Goal: Information Seeking & Learning: Learn about a topic

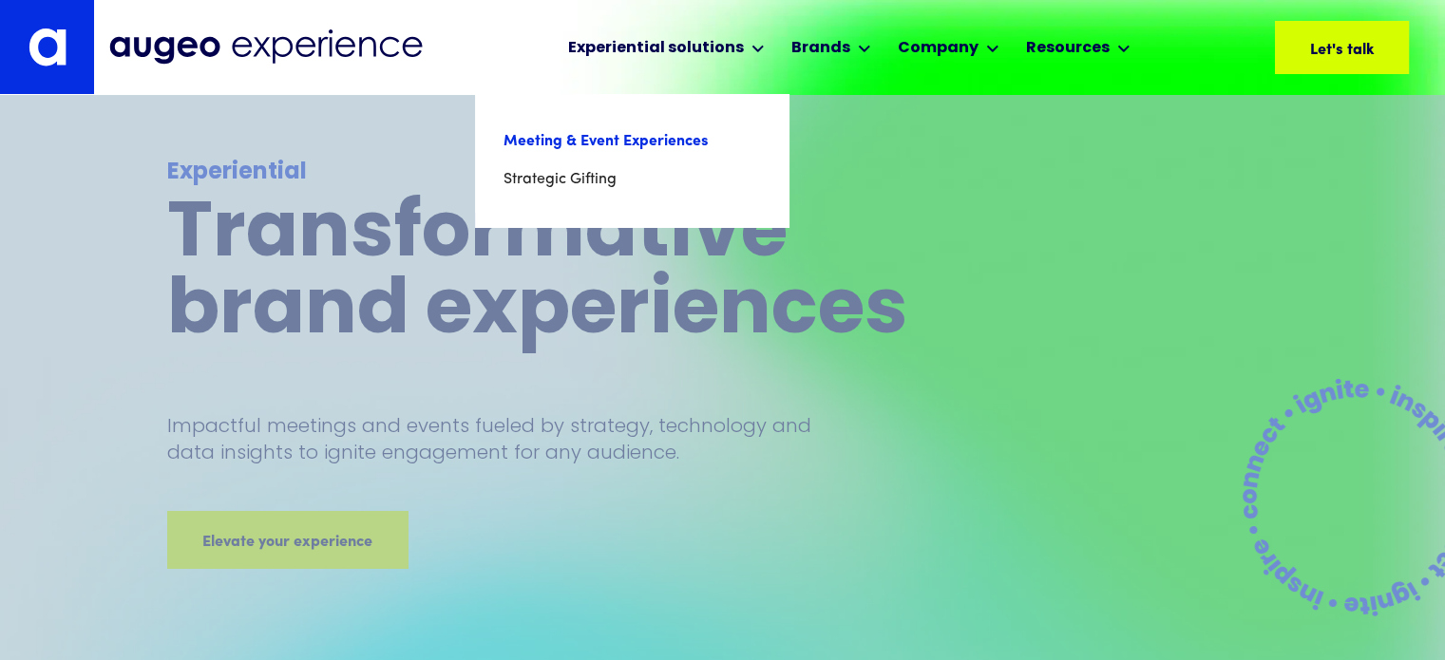
click at [666, 133] on link "Meeting & Event Experiences" at bounding box center [631, 142] width 256 height 38
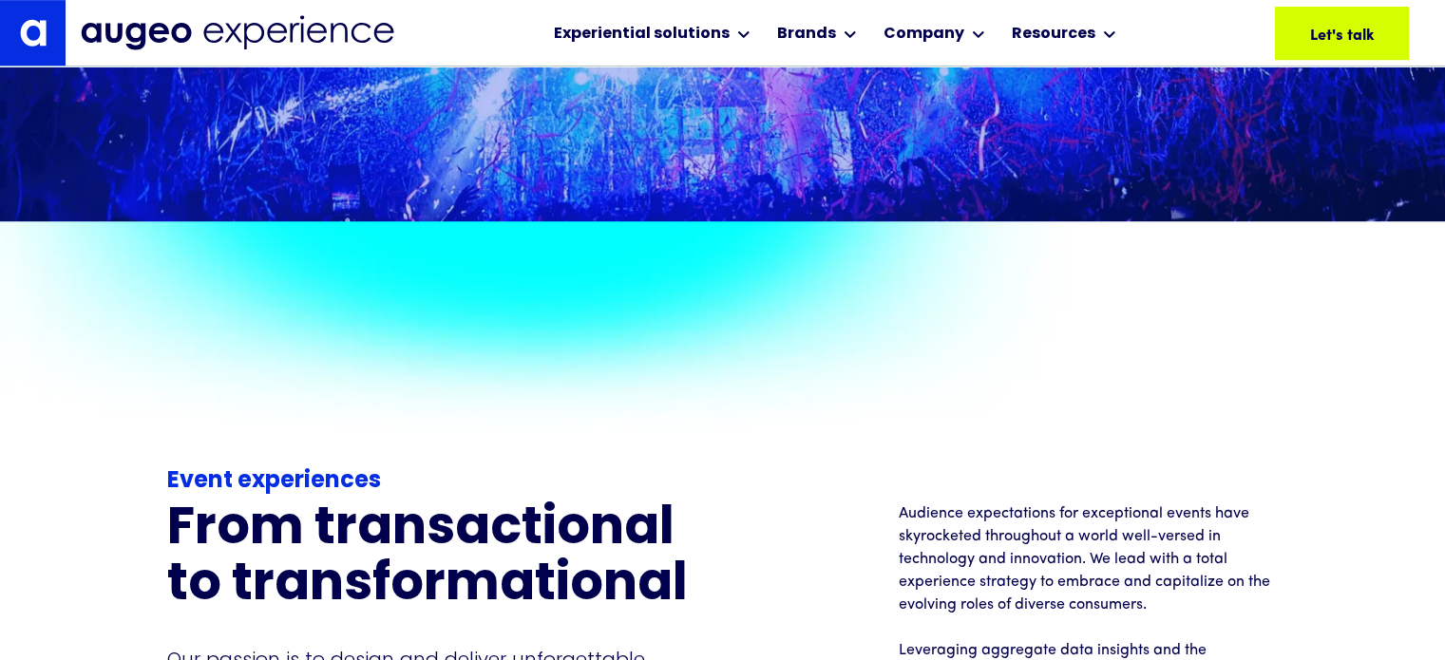
scroll to position [1032, 0]
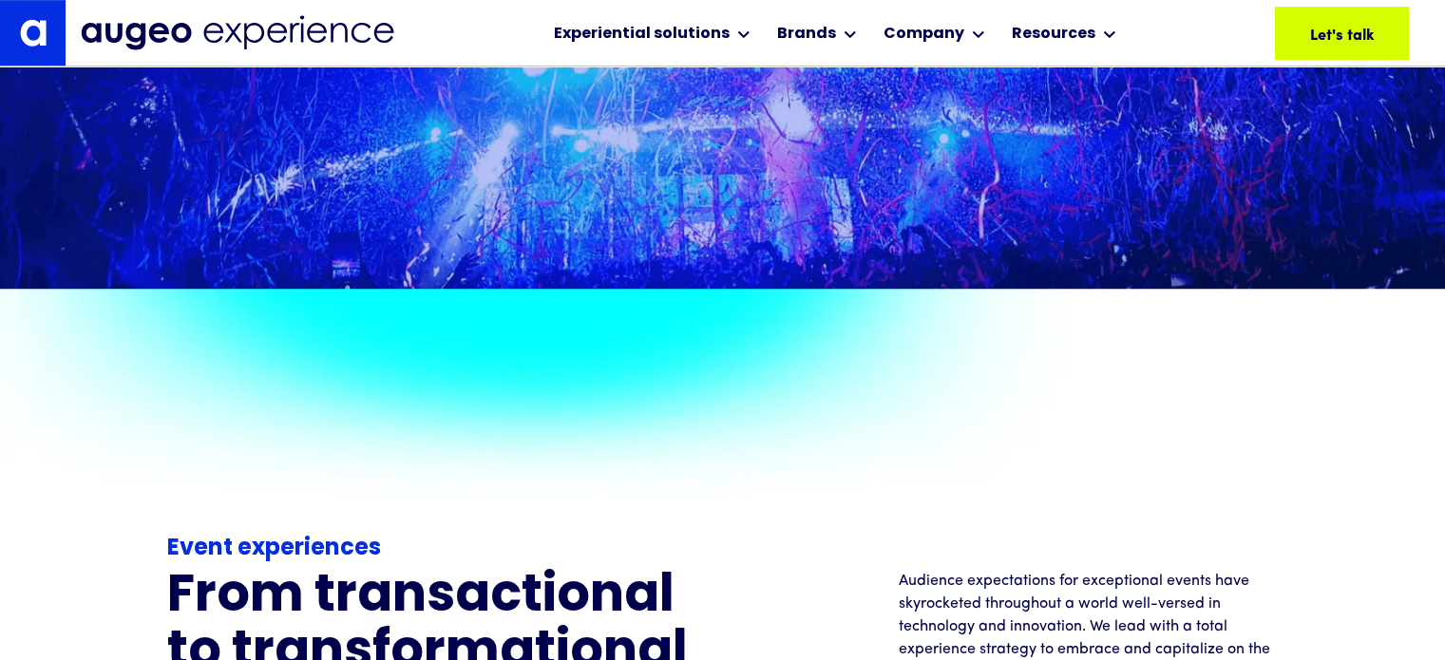
click at [123, 41] on img at bounding box center [237, 32] width 313 height 35
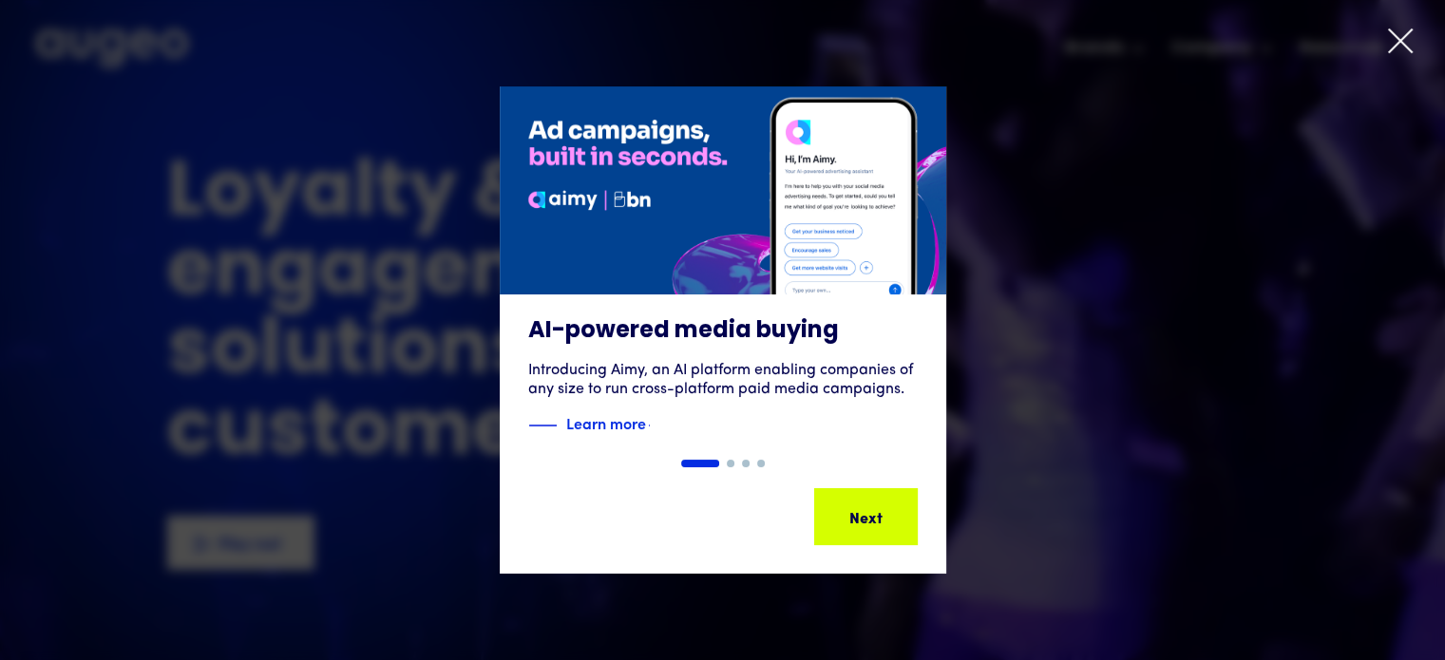
click at [1403, 45] on icon at bounding box center [1400, 40] width 23 height 23
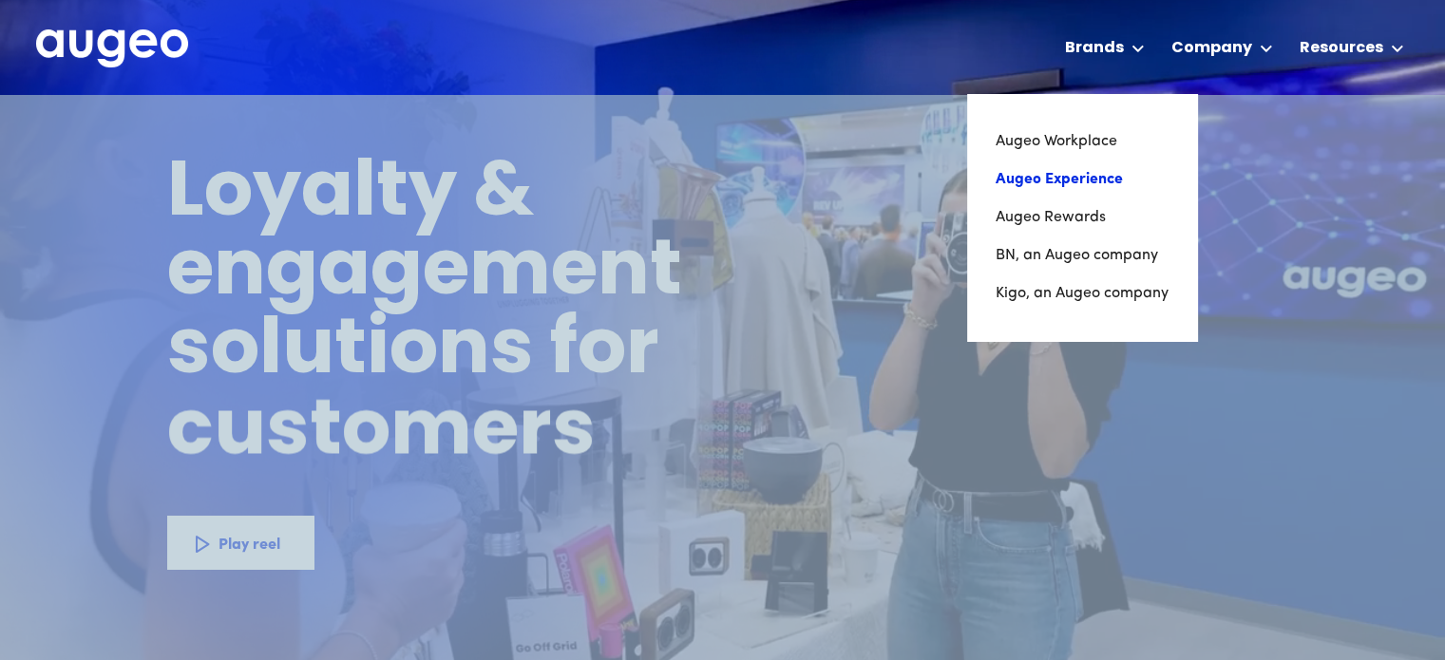
click at [1106, 174] on link "Augeo Experience" at bounding box center [1081, 180] width 173 height 38
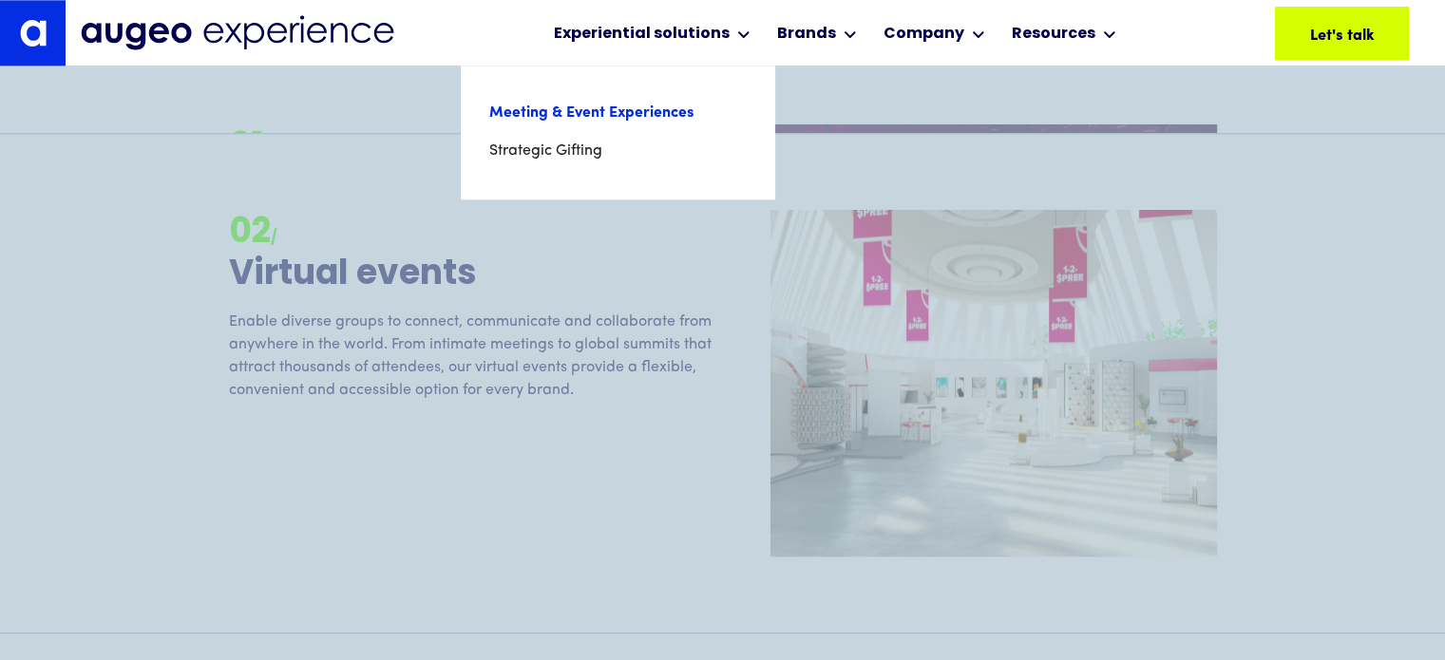
scroll to position [2296, 0]
click at [691, 111] on link "Meeting & Event Experiences" at bounding box center [617, 113] width 256 height 38
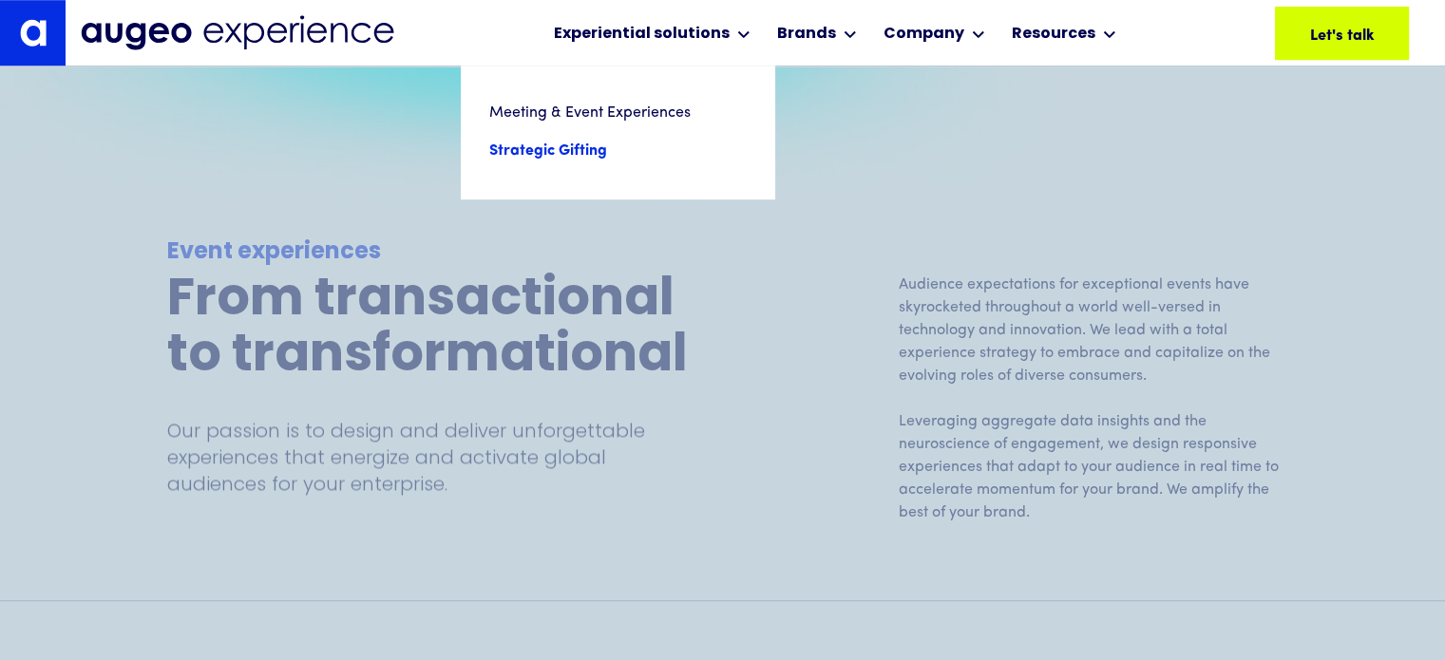
scroll to position [1333, 0]
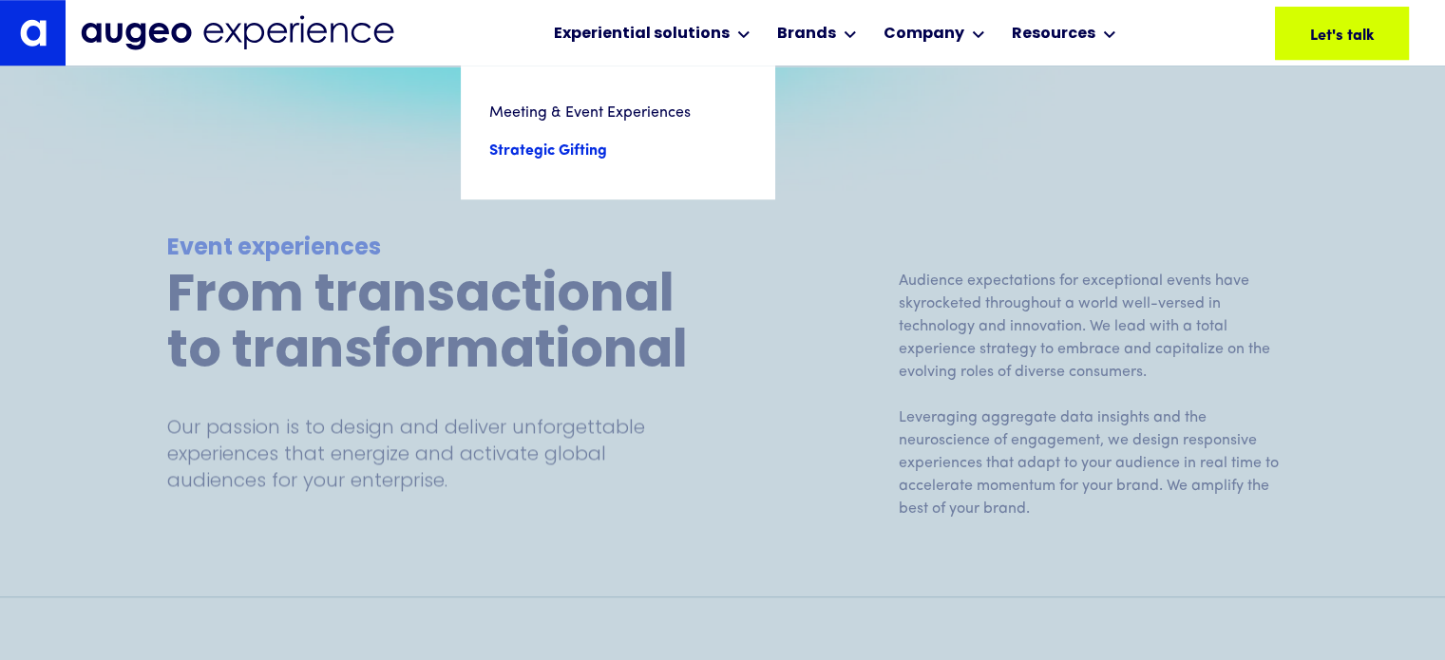
click at [600, 157] on link "Strategic Gifting" at bounding box center [617, 151] width 256 height 38
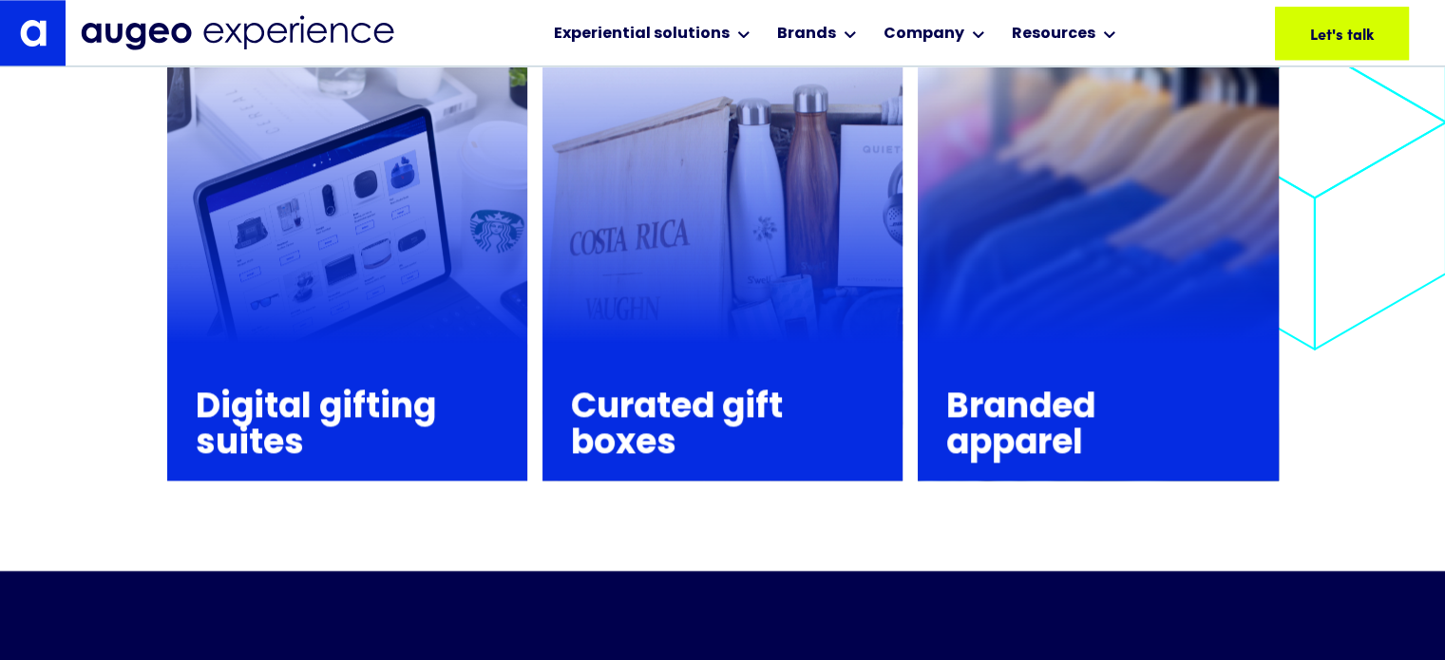
scroll to position [2488, 0]
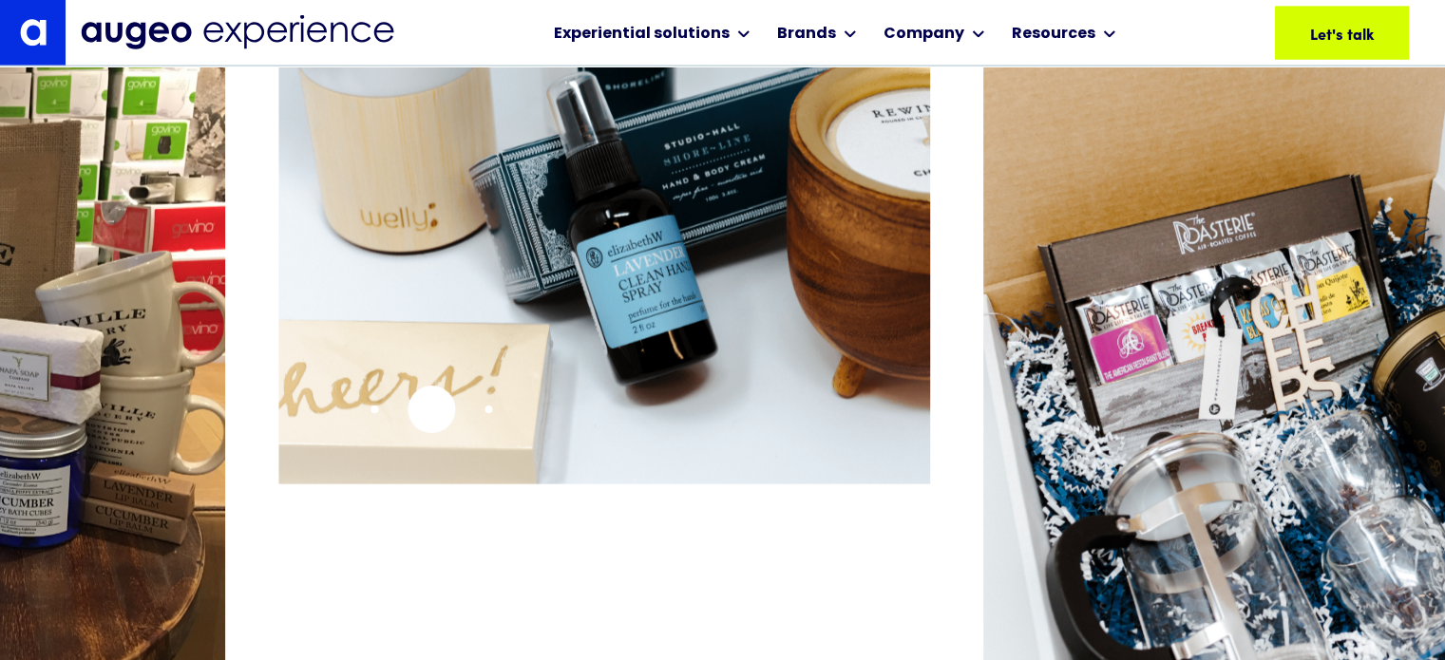
click at [278, 403] on img "2 / 15" at bounding box center [603, 226] width 651 height 518
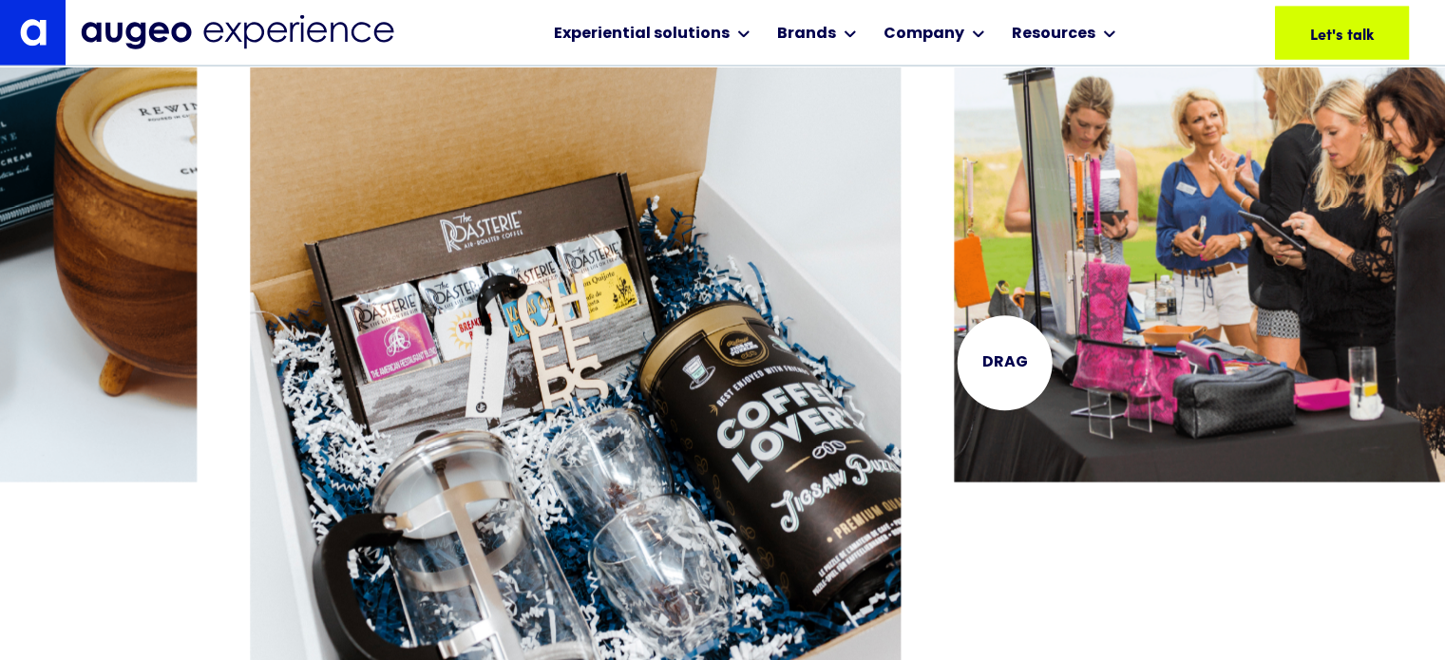
scroll to position [4212, 0]
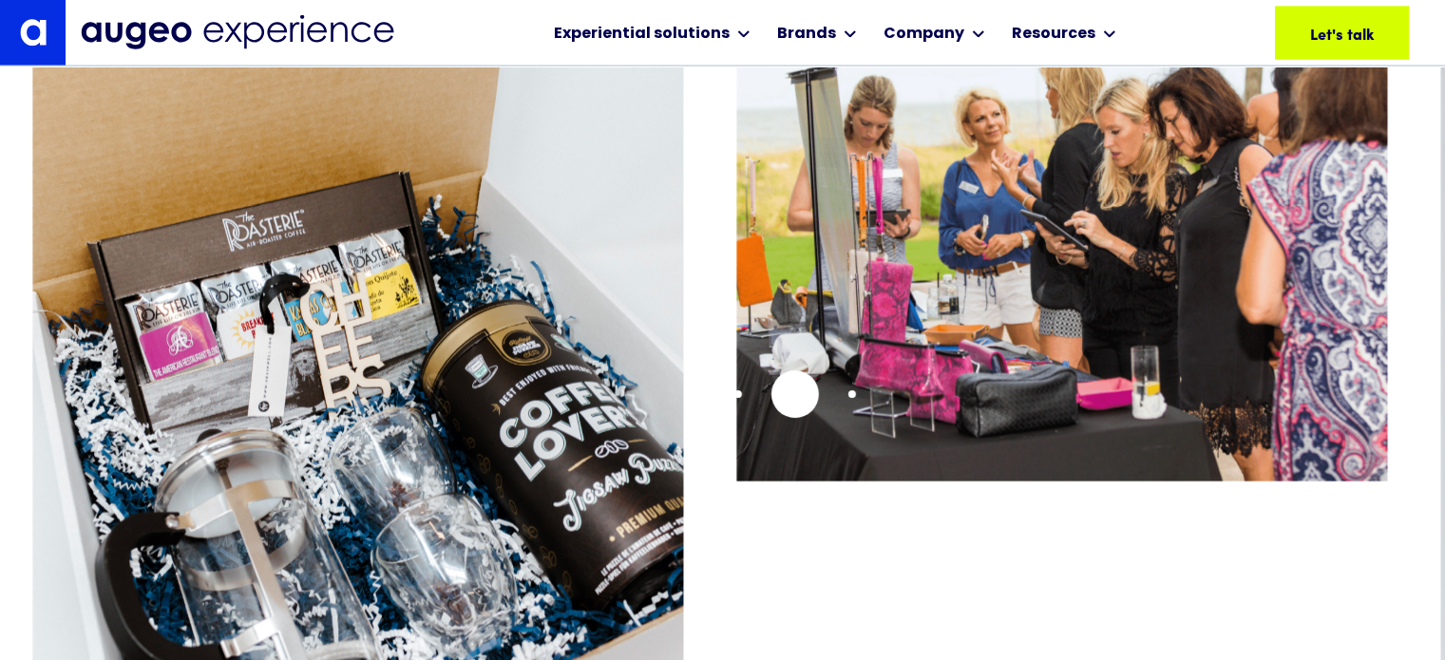
click at [736, 346] on img "4 / 15" at bounding box center [1061, 223] width 651 height 518
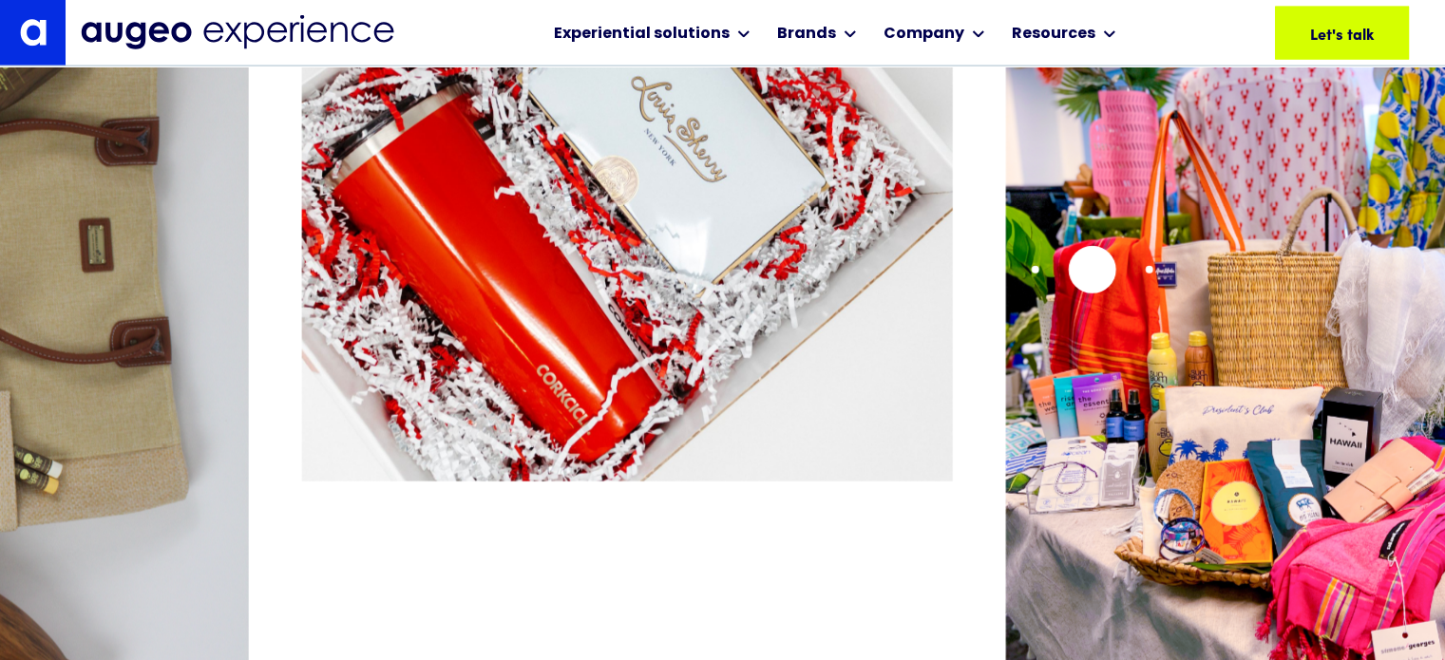
click at [1173, 284] on img "7 / 15" at bounding box center [1331, 364] width 651 height 800
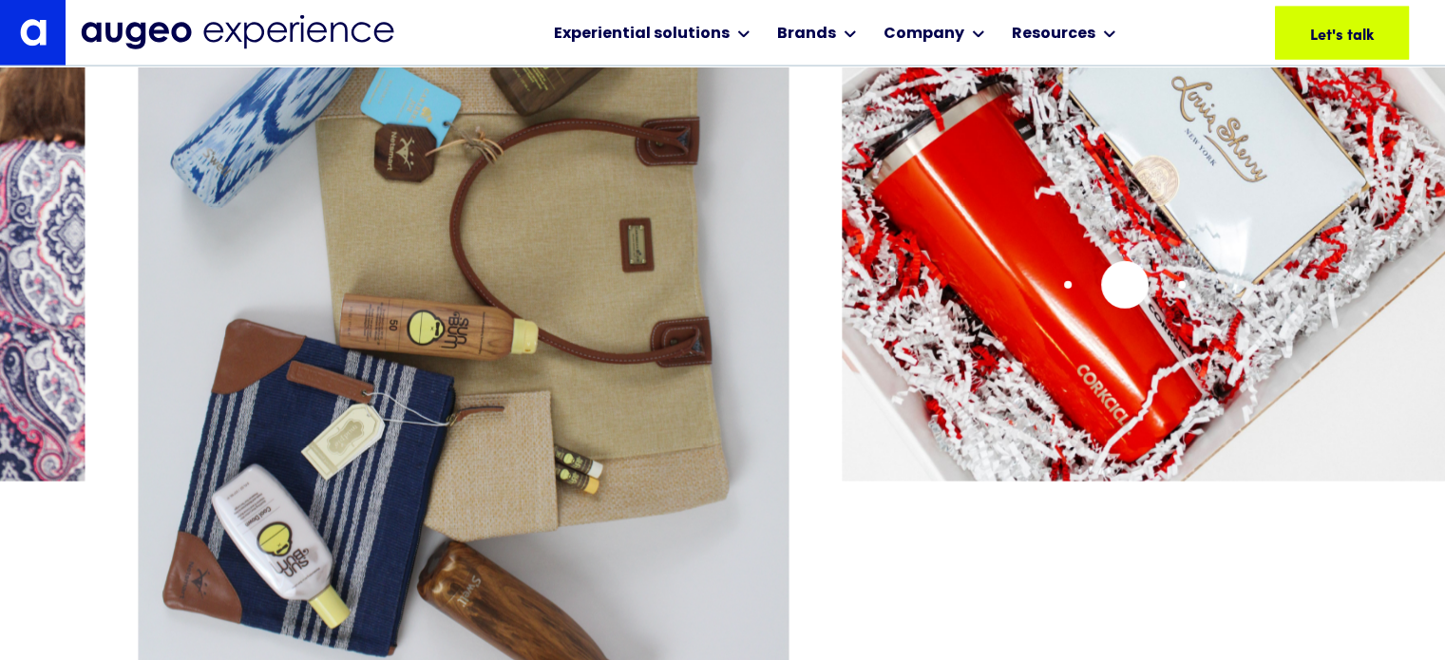
click at [1125, 284] on img "6 / 15" at bounding box center [1167, 223] width 651 height 518
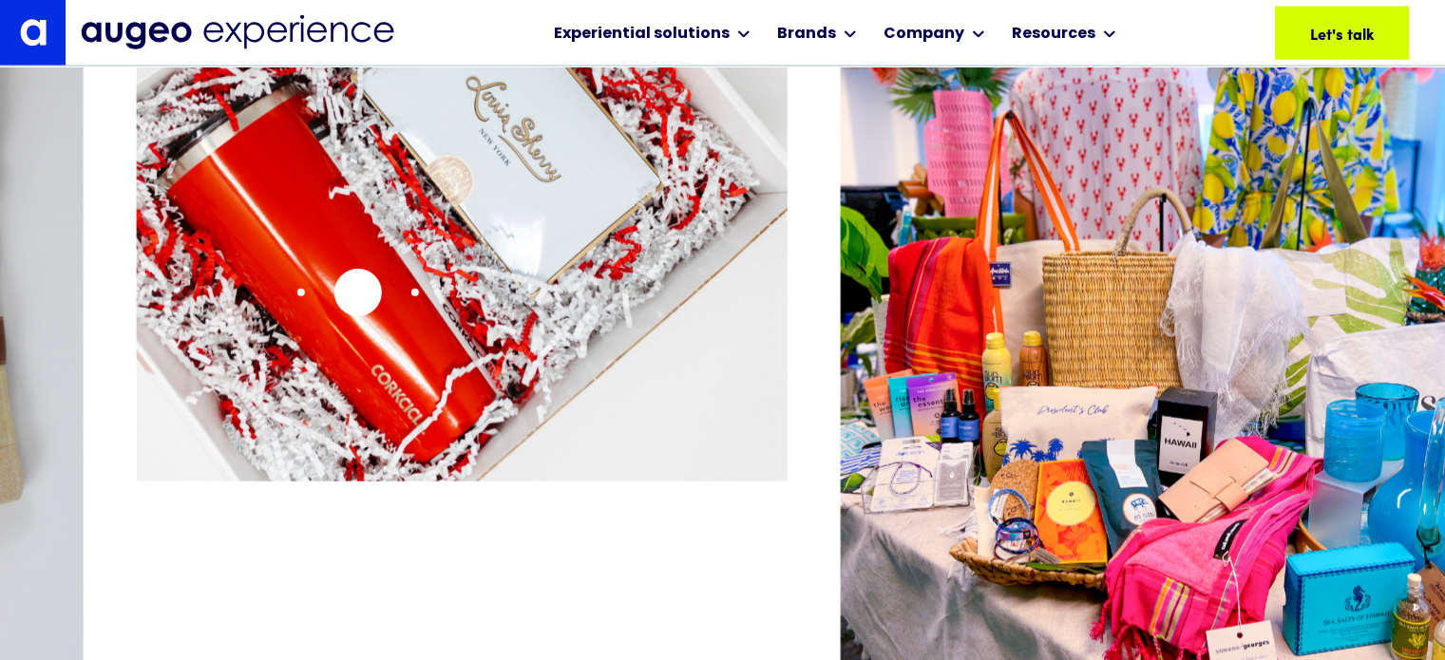
click at [350, 293] on img "6 / 15" at bounding box center [462, 223] width 651 height 518
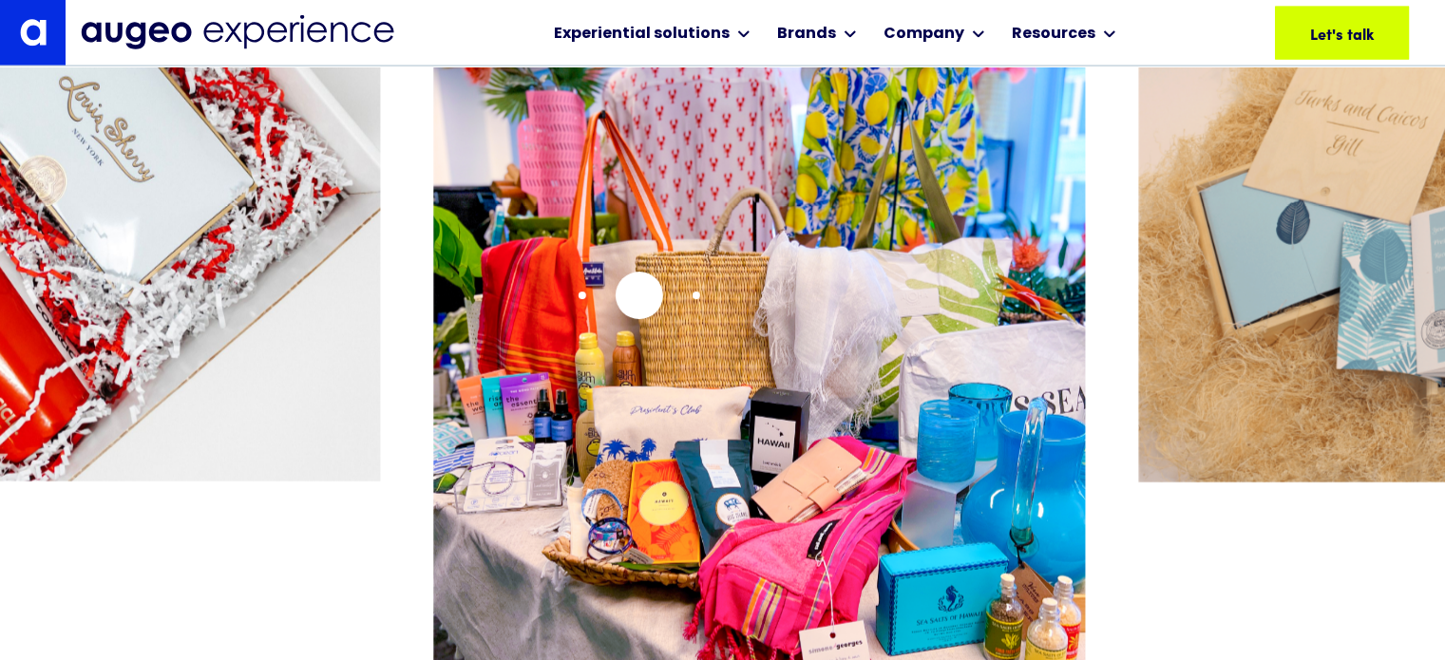
click at [454, 299] on img "7 / 15" at bounding box center [759, 364] width 651 height 800
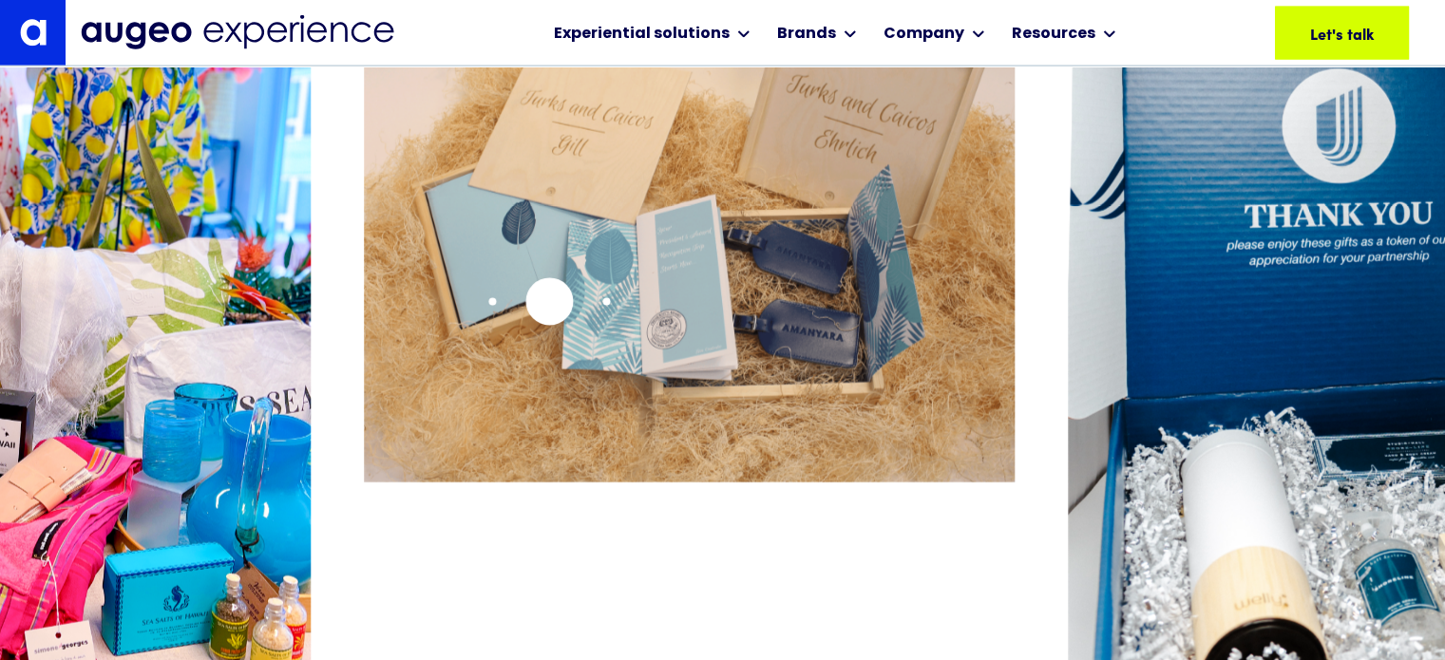
click at [538, 302] on img "8 / 15" at bounding box center [689, 223] width 651 height 519
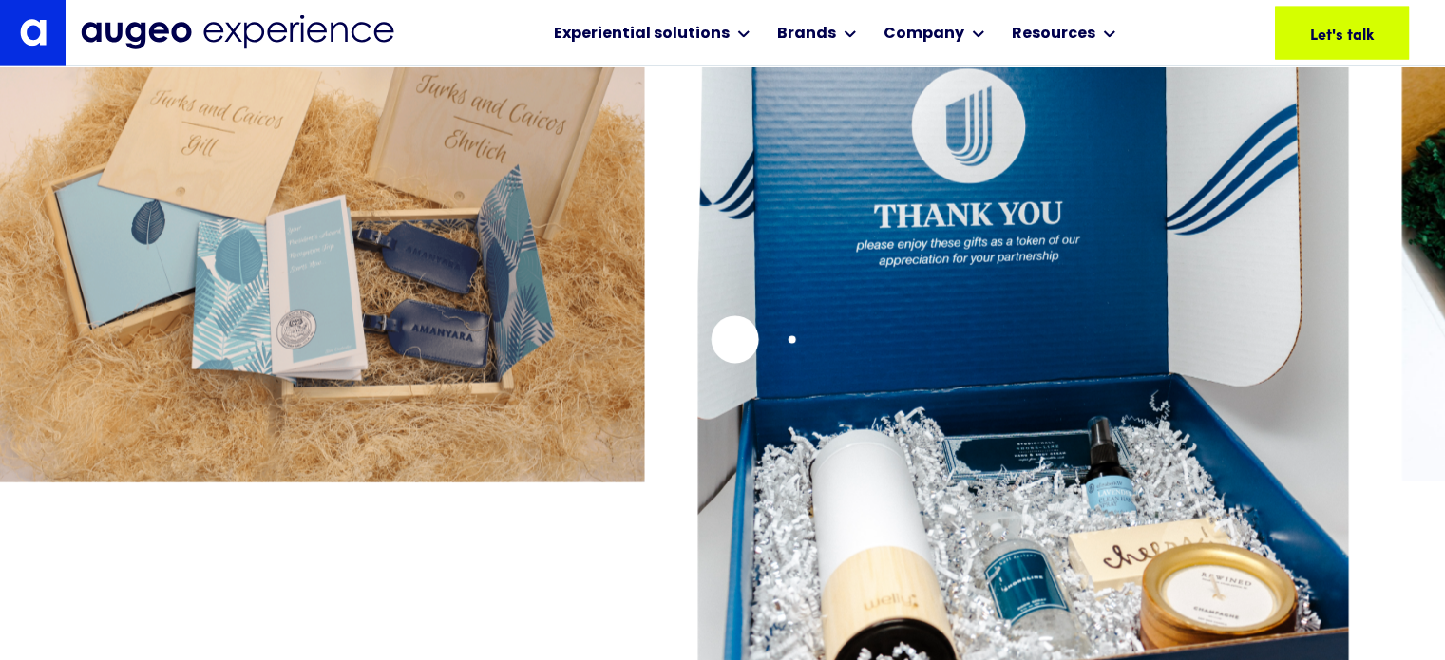
click at [733, 338] on img "9 / 15" at bounding box center [1022, 364] width 651 height 800
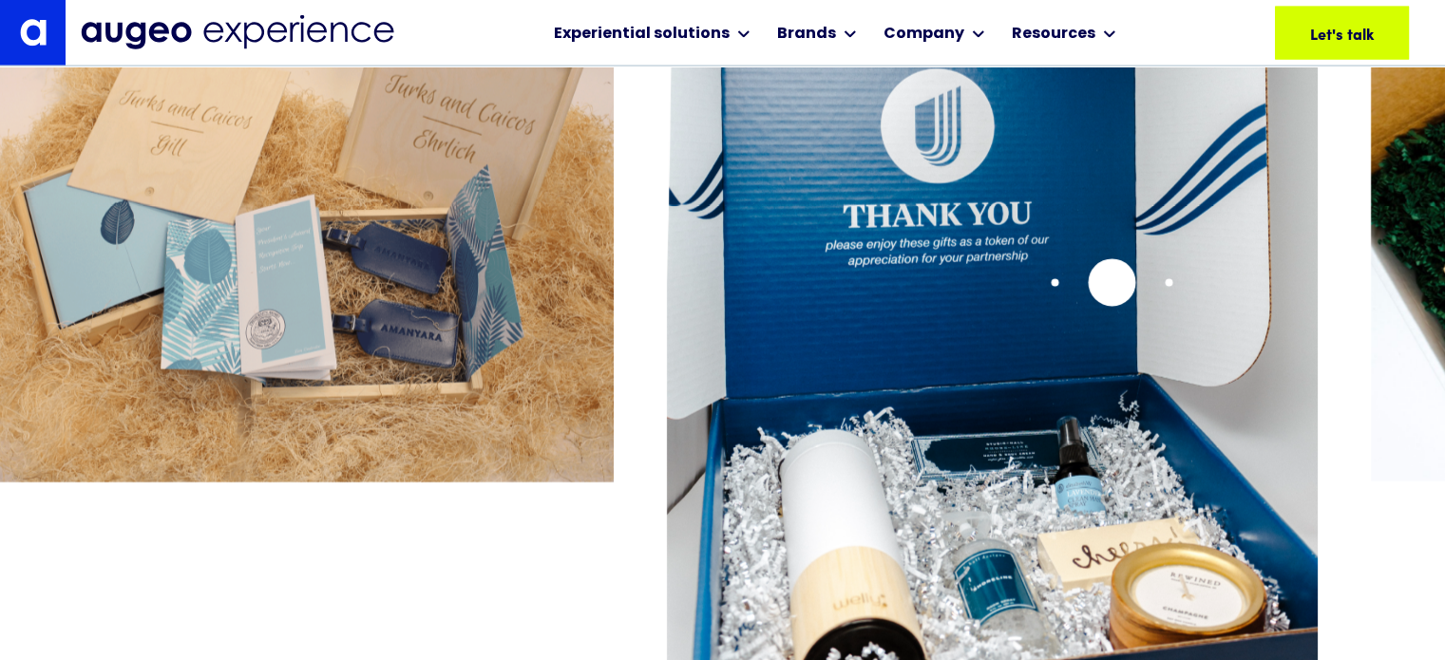
click at [667, 318] on img "9 / 15" at bounding box center [992, 364] width 651 height 800
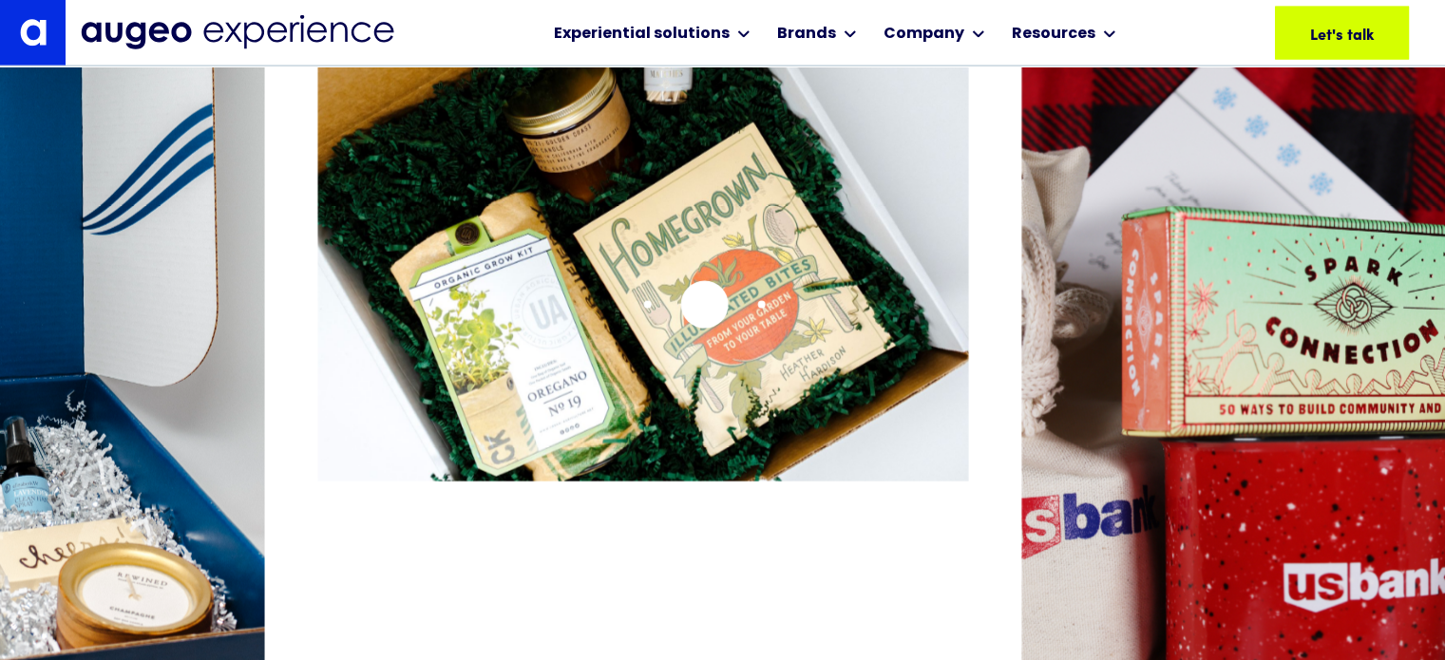
click at [570, 318] on img "10 / 15" at bounding box center [642, 223] width 651 height 518
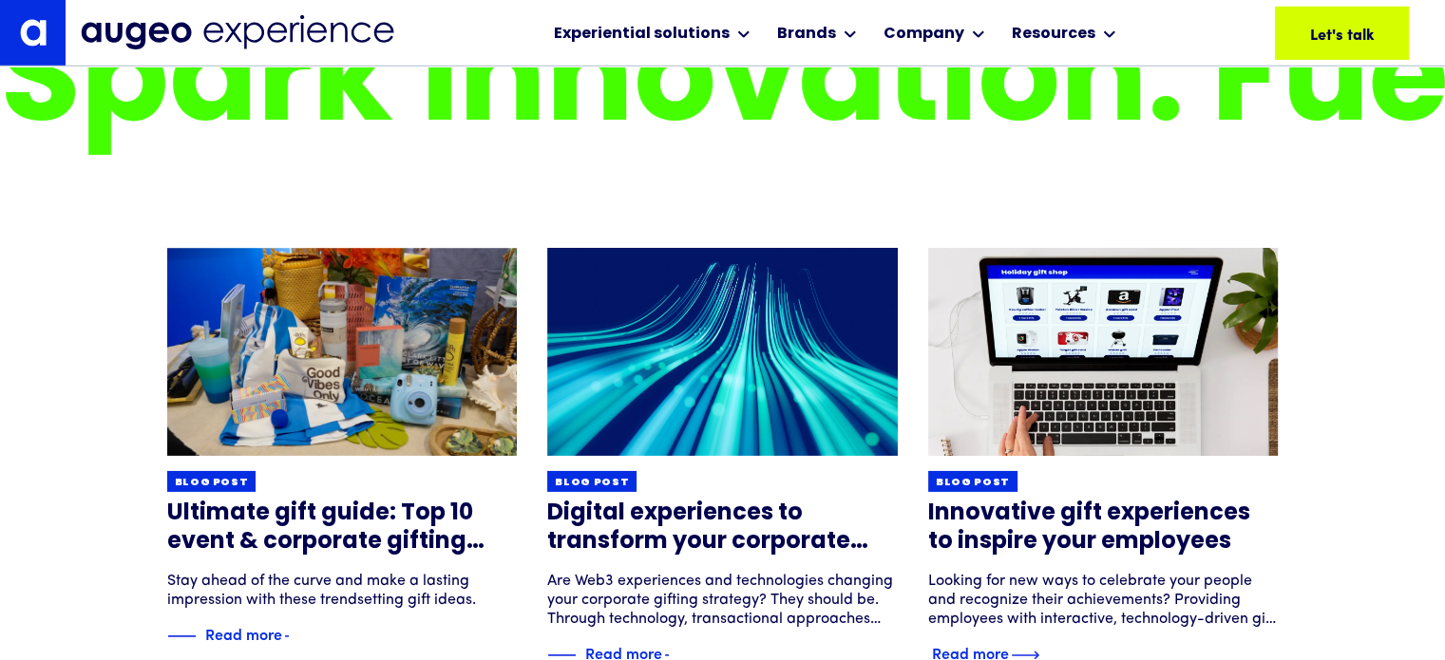
scroll to position [6031, 0]
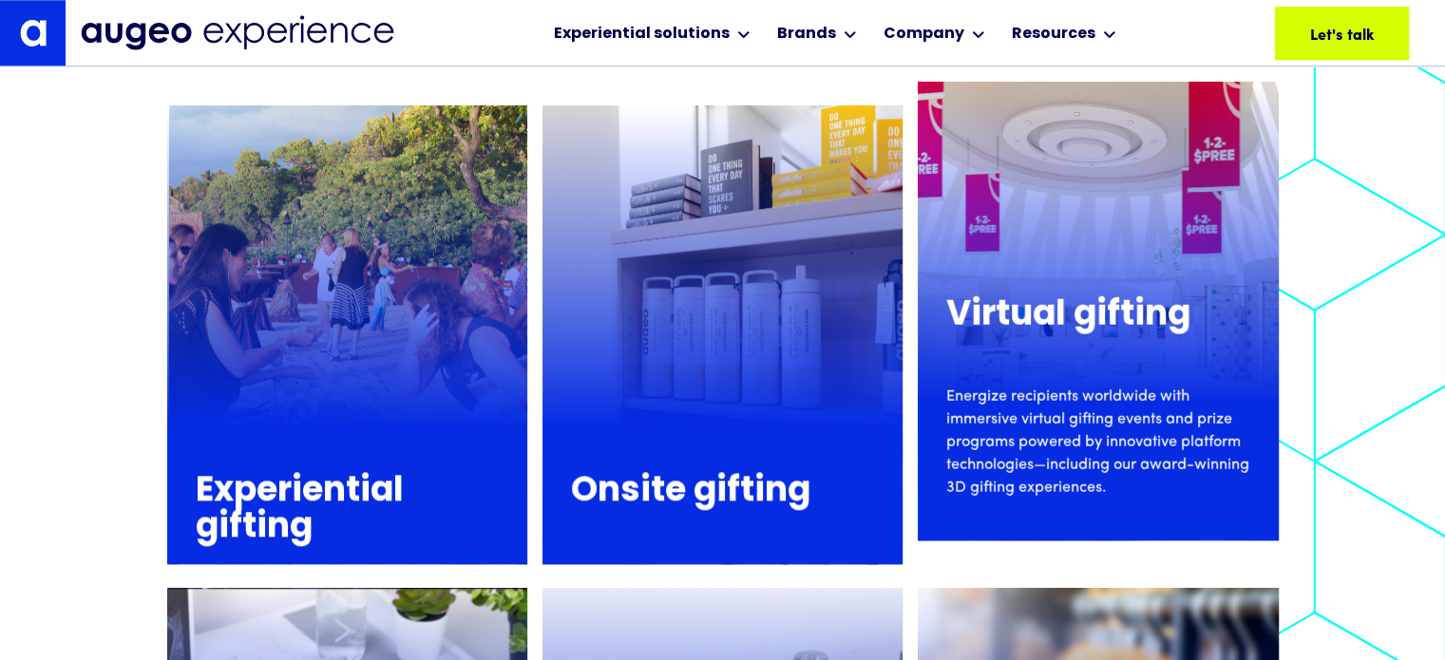
click at [1127, 297] on div "Virtual gifting Energize recipients worldwide with immersive virtual gifting ev…" at bounding box center [1097, 388] width 360 height 277
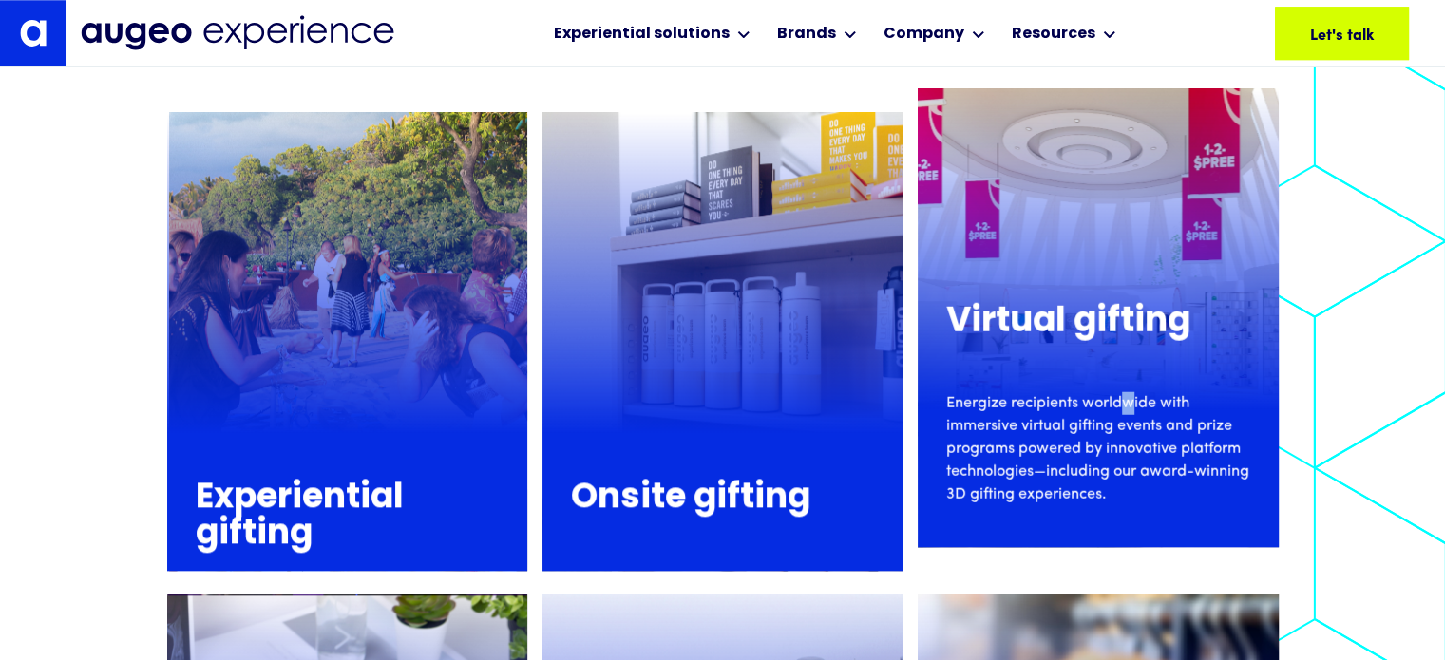
click at [1124, 375] on div "Virtual gifting Energize recipients worldwide with immersive virtual gifting ev…" at bounding box center [1097, 394] width 360 height 277
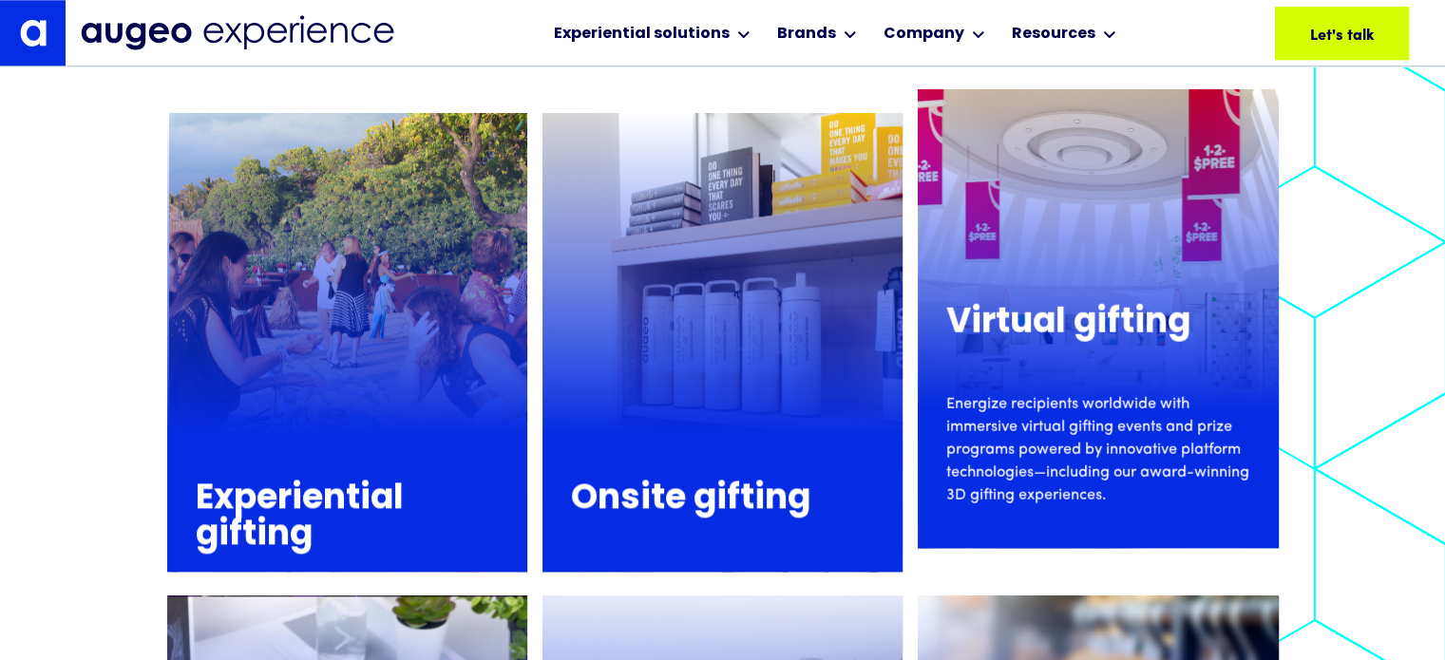
click at [1117, 439] on p "Energize recipients worldwide with immersive virtual gifting events and prize p…" at bounding box center [1097, 449] width 303 height 114
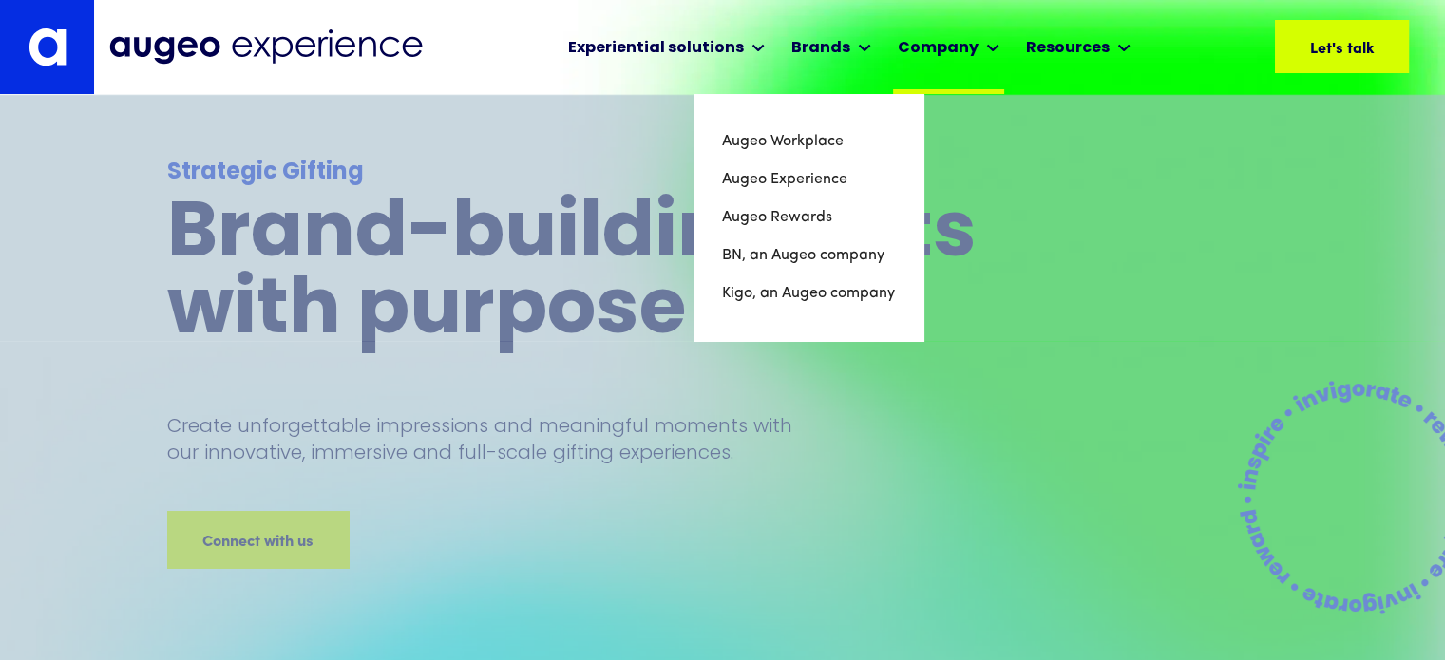
scroll to position [0, 0]
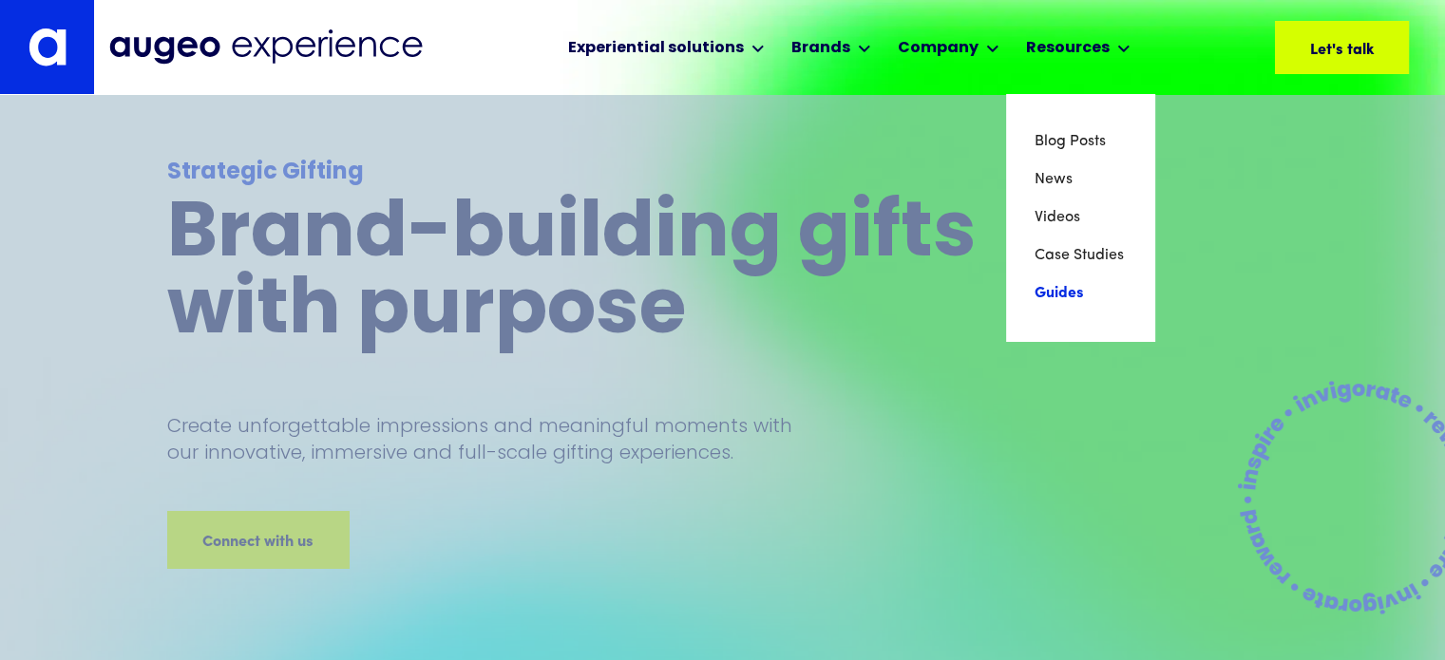
click at [1055, 287] on link "Guides" at bounding box center [1079, 293] width 91 height 38
